Goal: Navigation & Orientation: Find specific page/section

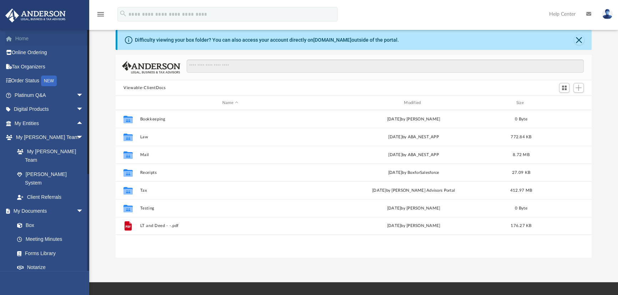
scroll to position [157, 471]
click at [26, 40] on link "Home" at bounding box center [49, 38] width 89 height 14
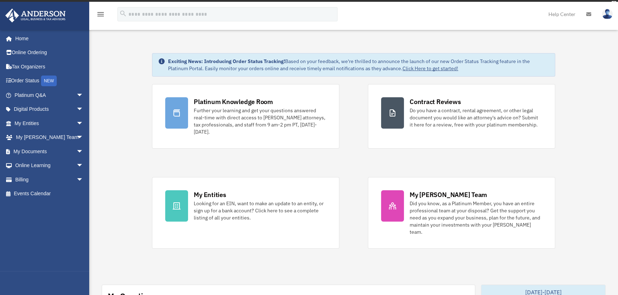
click at [607, 12] on img at bounding box center [607, 14] width 11 height 10
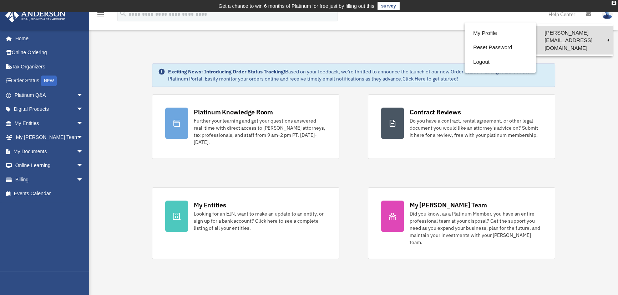
click at [603, 31] on link "[PERSON_NAME][EMAIL_ADDRESS][DOMAIN_NAME]" at bounding box center [574, 40] width 77 height 29
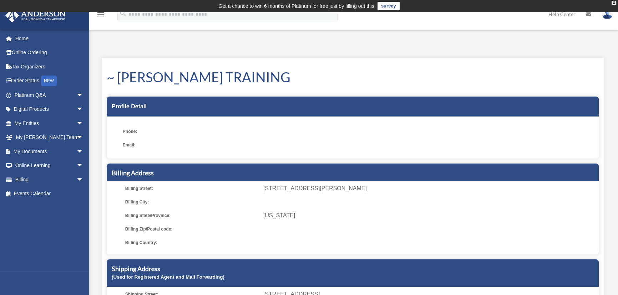
click at [607, 15] on img at bounding box center [607, 14] width 11 height 10
click at [457, 46] on div "My Profile date_range Published on Last updated June 7, 2024 March 19, 2020 by …" at bounding box center [353, 210] width 529 height 329
click at [22, 39] on link "Home" at bounding box center [49, 38] width 89 height 14
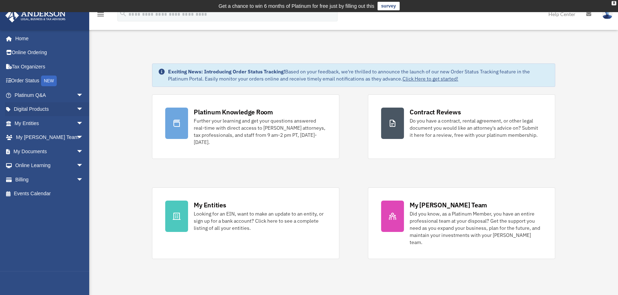
scroll to position [97, 0]
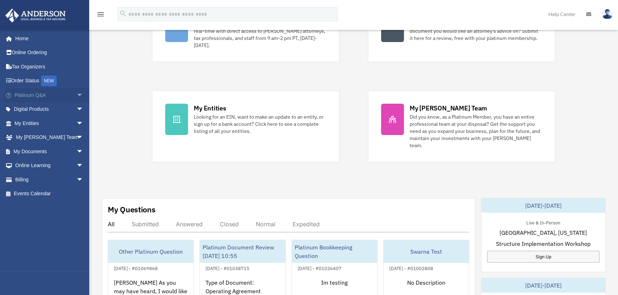
click at [76, 93] on span "arrow_drop_down" at bounding box center [83, 95] width 14 height 15
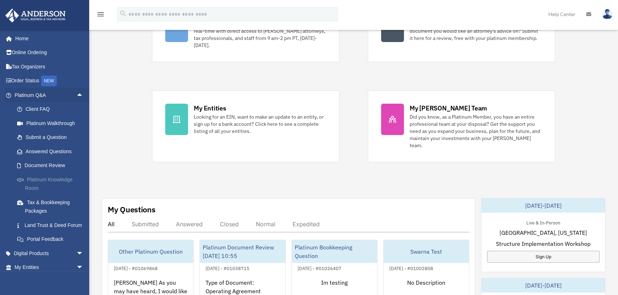
click at [39, 178] on link "Platinum Knowledge Room" at bounding box center [52, 184] width 84 height 23
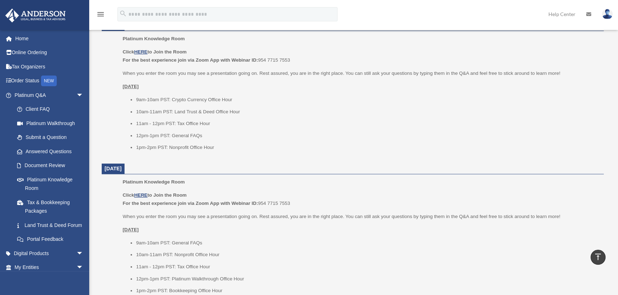
scroll to position [454, 0]
click at [76, 94] on span "arrow_drop_down" at bounding box center [83, 95] width 14 height 15
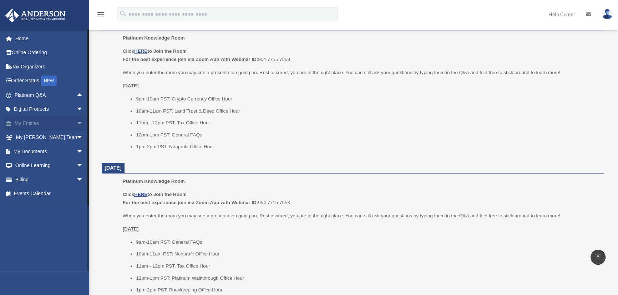
click at [76, 123] on span "arrow_drop_down" at bounding box center [83, 123] width 14 height 15
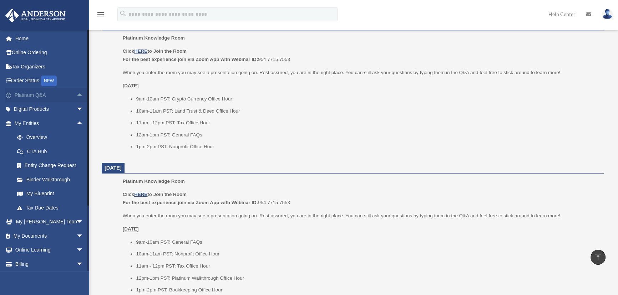
click at [76, 92] on span "arrow_drop_up" at bounding box center [83, 95] width 14 height 15
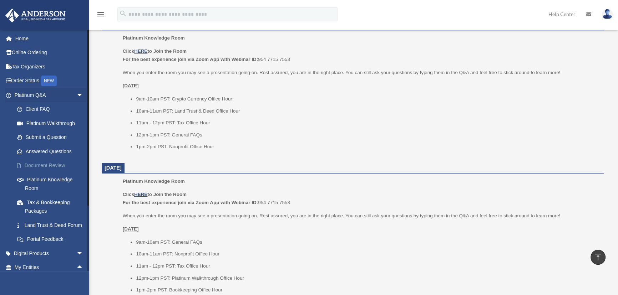
click at [45, 166] on link "Document Review" at bounding box center [52, 166] width 84 height 14
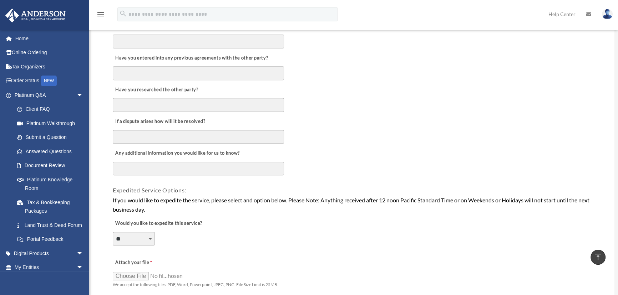
scroll to position [357, 0]
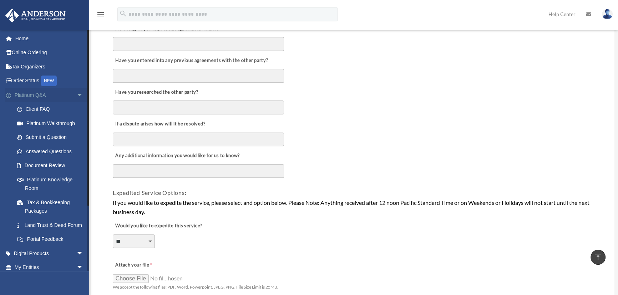
click at [76, 92] on span "arrow_drop_down" at bounding box center [83, 95] width 14 height 15
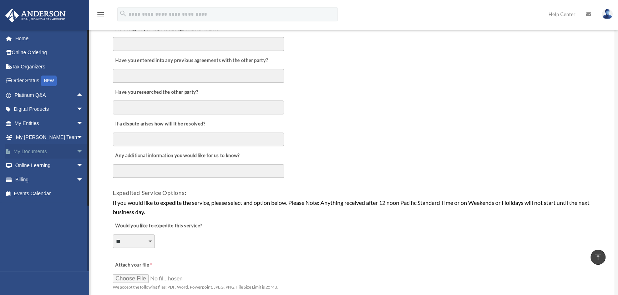
click at [76, 148] on span "arrow_drop_down" at bounding box center [83, 152] width 14 height 15
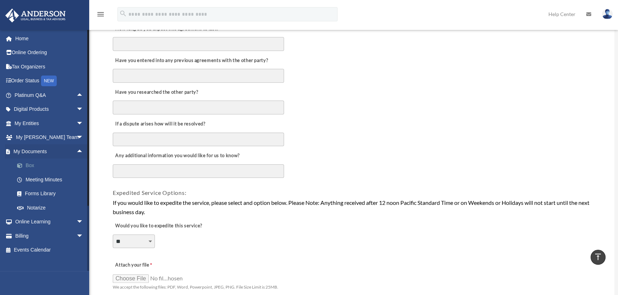
click at [29, 164] on link "Box" at bounding box center [52, 166] width 84 height 14
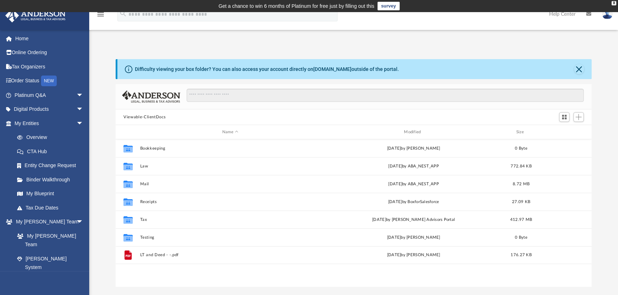
scroll to position [157, 471]
drag, startPoint x: 73, startPoint y: 219, endPoint x: 80, endPoint y: 219, distance: 6.4
click at [76, 219] on span "arrow_drop_down" at bounding box center [83, 222] width 14 height 15
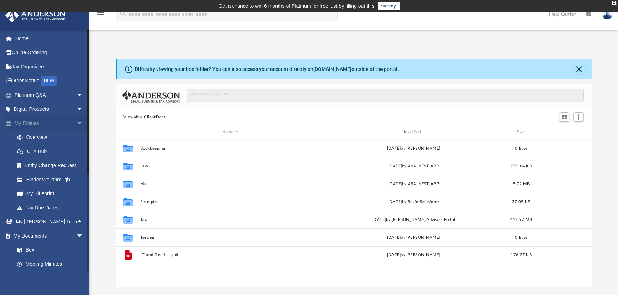
click at [76, 121] on span "arrow_drop_down" at bounding box center [83, 123] width 14 height 15
click at [76, 150] on span "arrow_drop_down" at bounding box center [83, 152] width 14 height 15
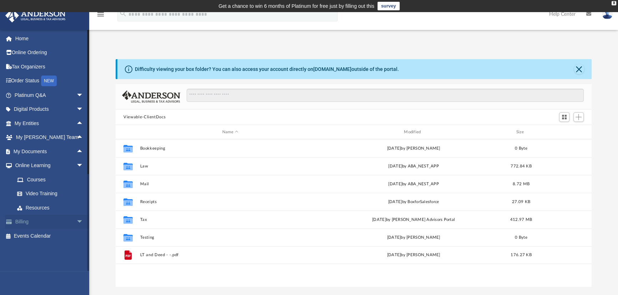
click at [76, 222] on span "arrow_drop_down" at bounding box center [83, 222] width 14 height 15
click at [76, 165] on span "arrow_drop_down" at bounding box center [83, 166] width 14 height 15
